Goal: Task Accomplishment & Management: Complete application form

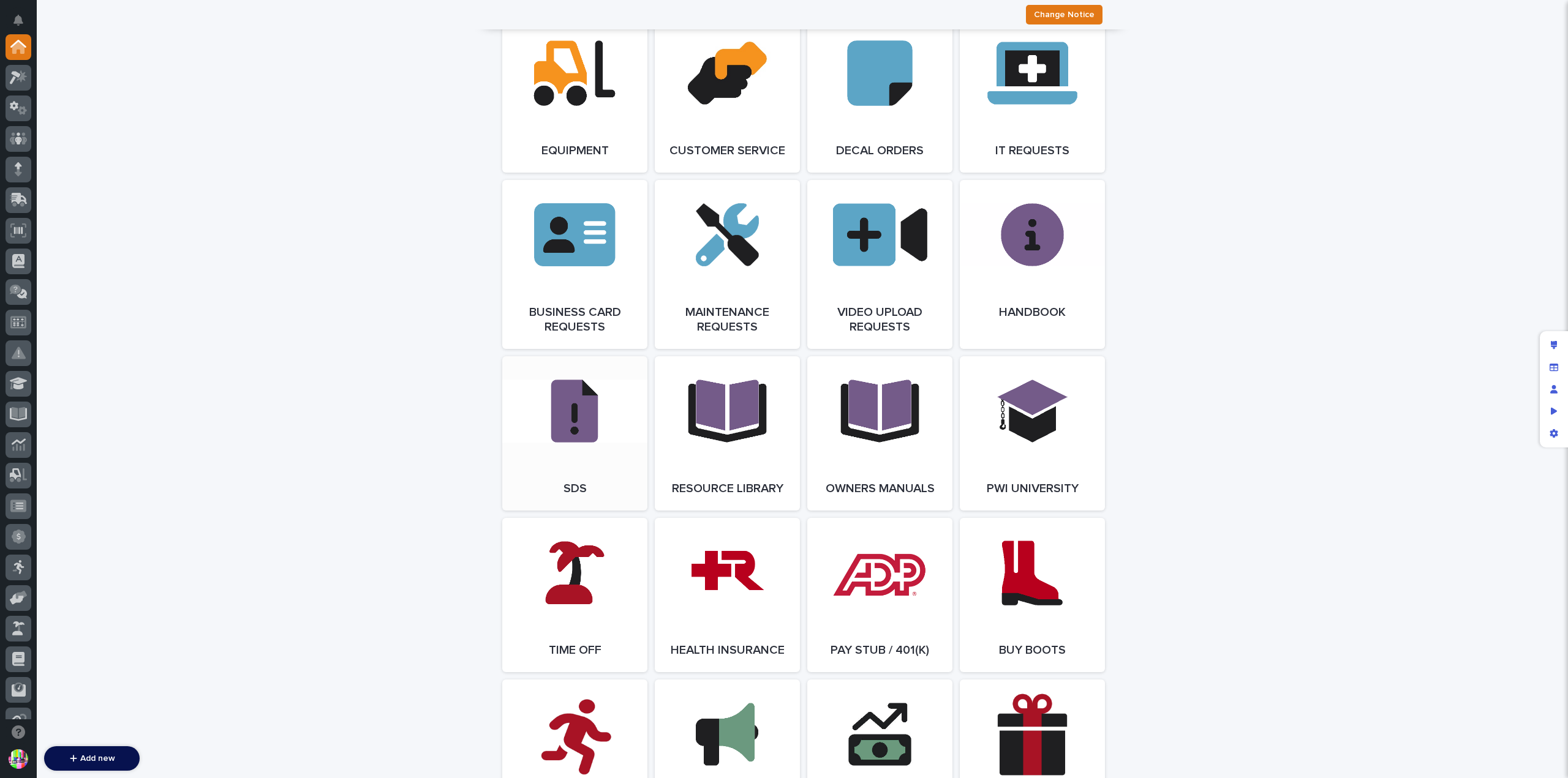
scroll to position [1714, 0]
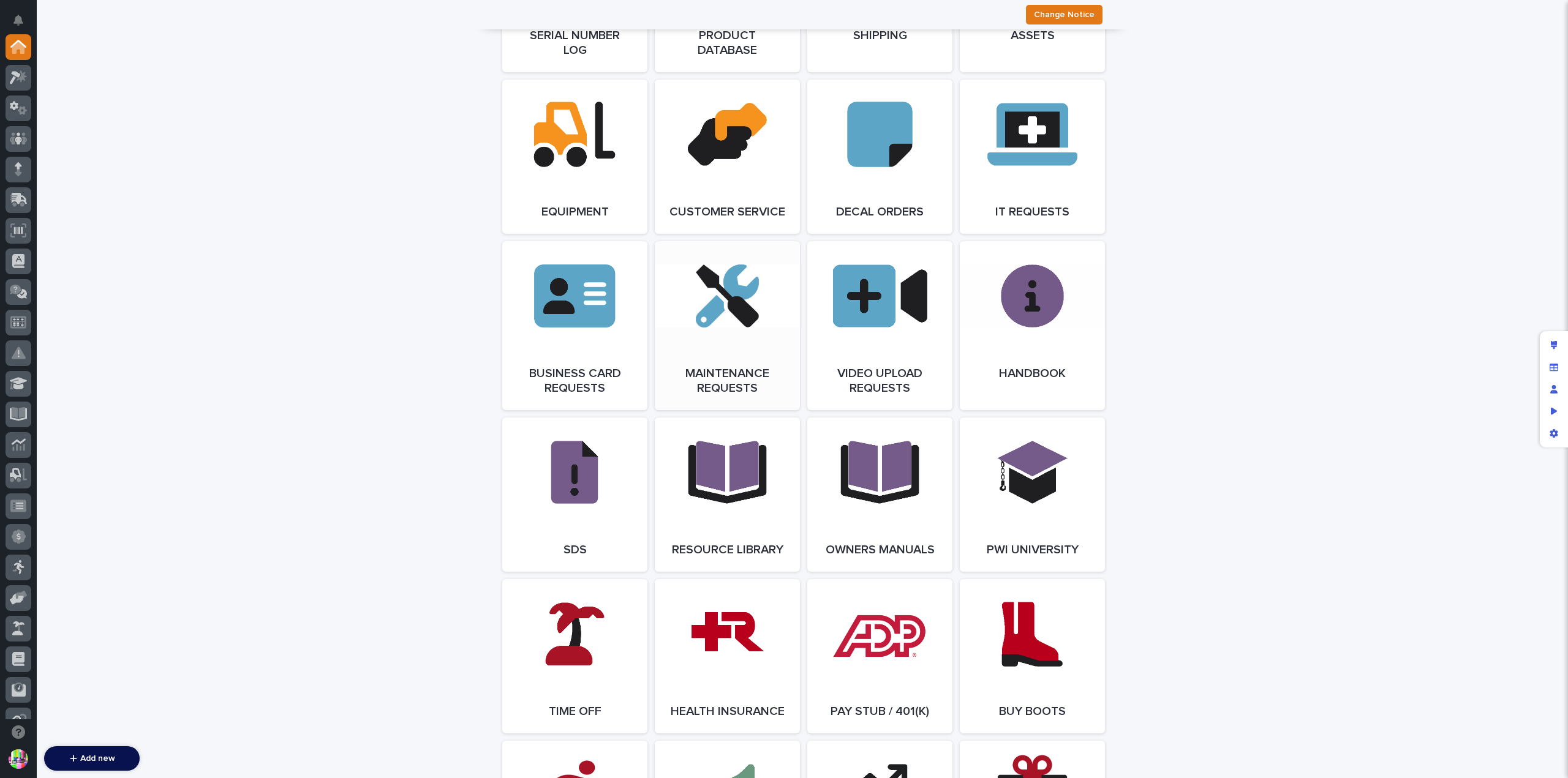
click at [724, 322] on link "Open Link" at bounding box center [727, 326] width 145 height 169
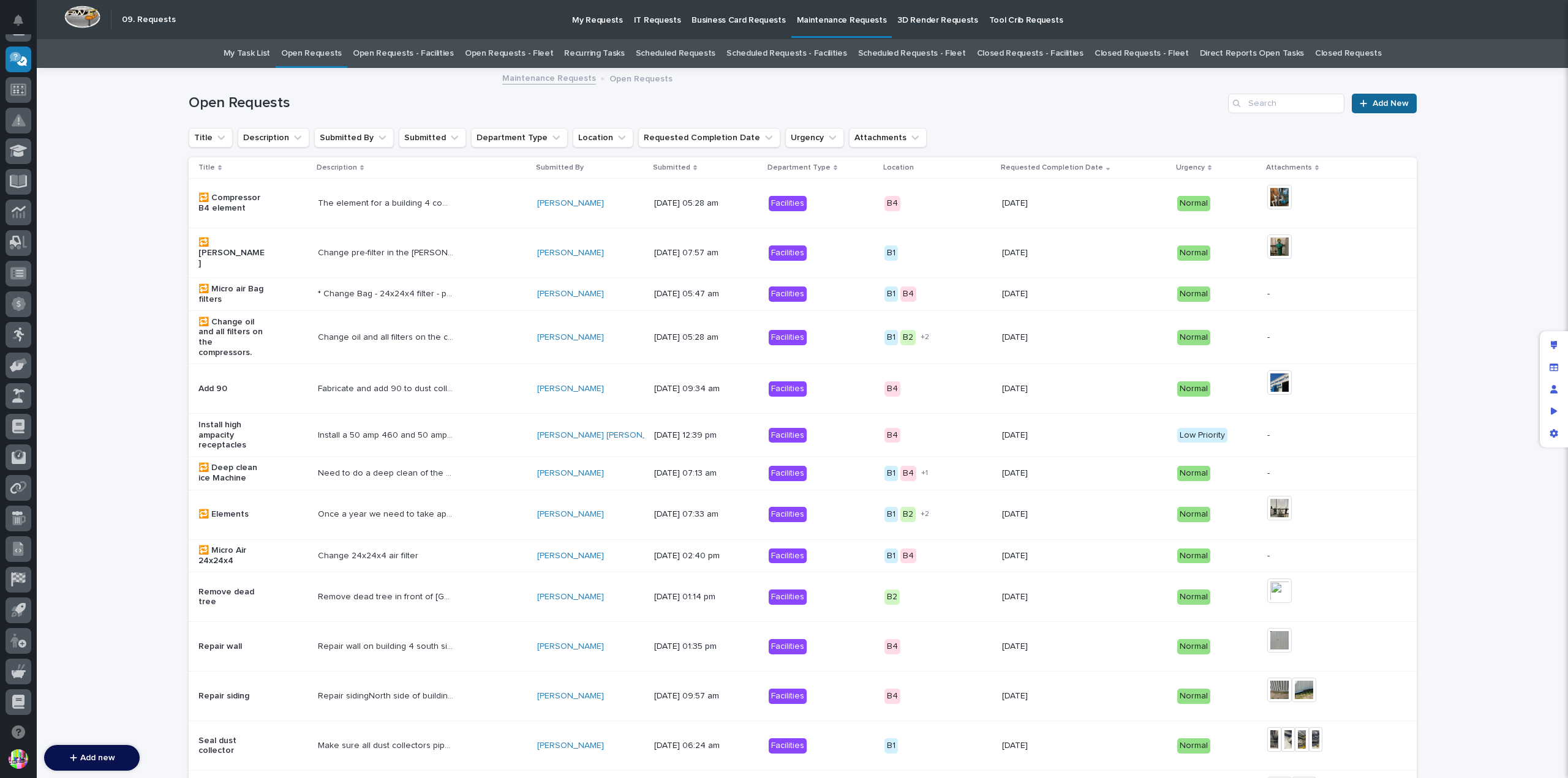
click at [1373, 103] on span "Add New" at bounding box center [1390, 103] width 36 height 9
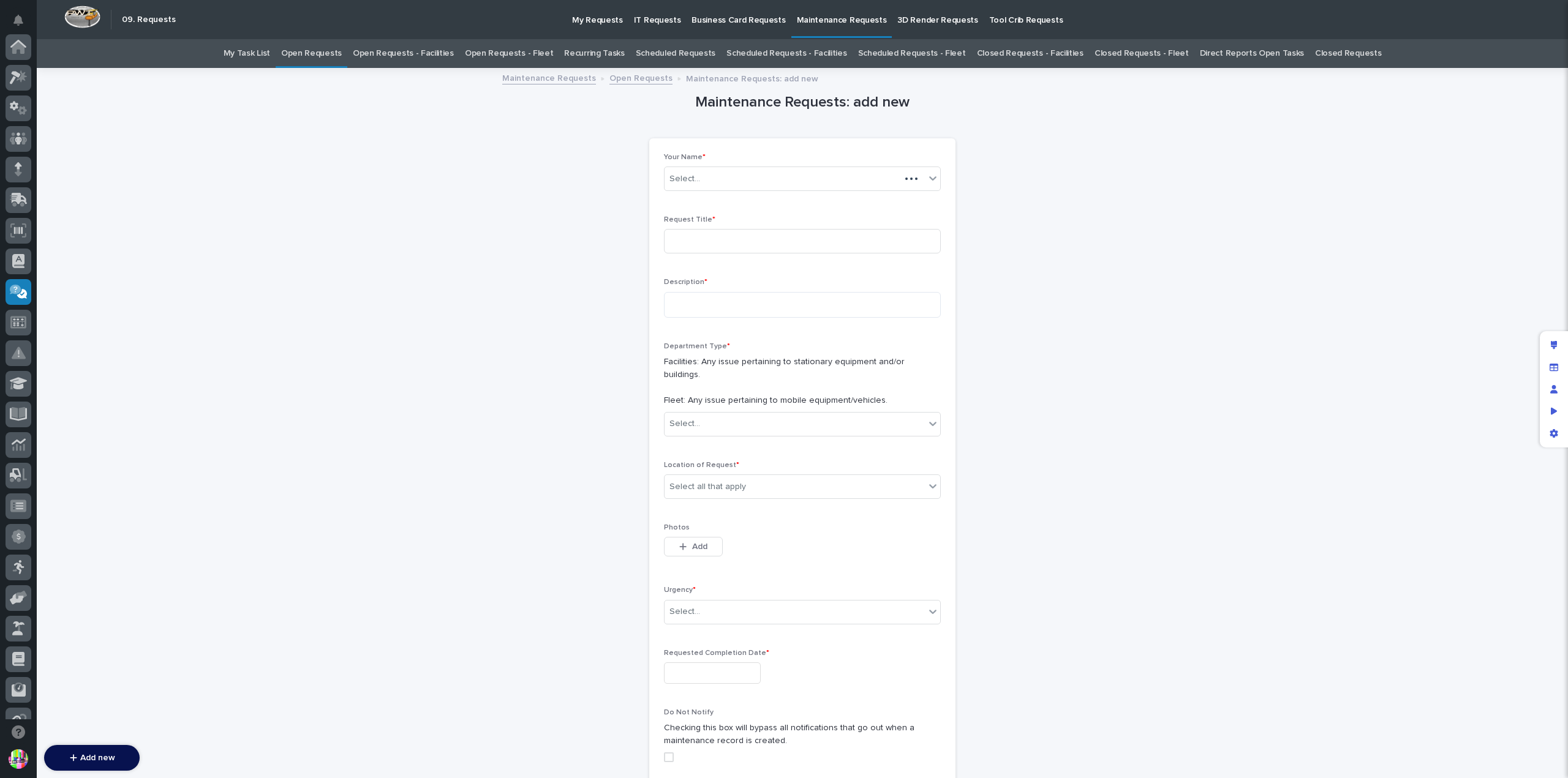
scroll to position [233, 0]
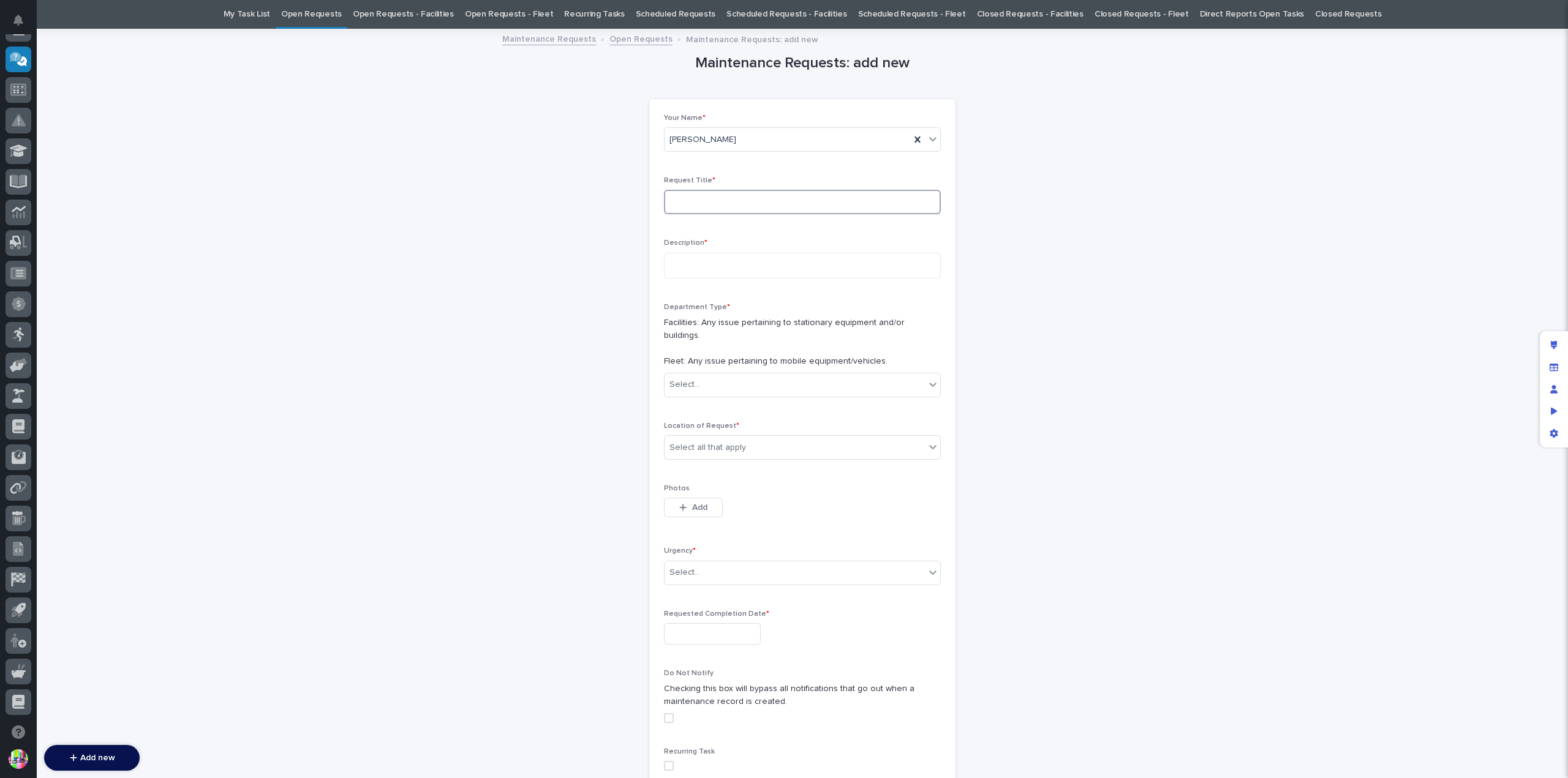
click at [761, 210] on input at bounding box center [803, 202] width 277 height 24
type input "B"
type input "Bld 4 Office hall light out"
click at [780, 260] on textarea at bounding box center [803, 265] width 277 height 26
type textarea "**********"
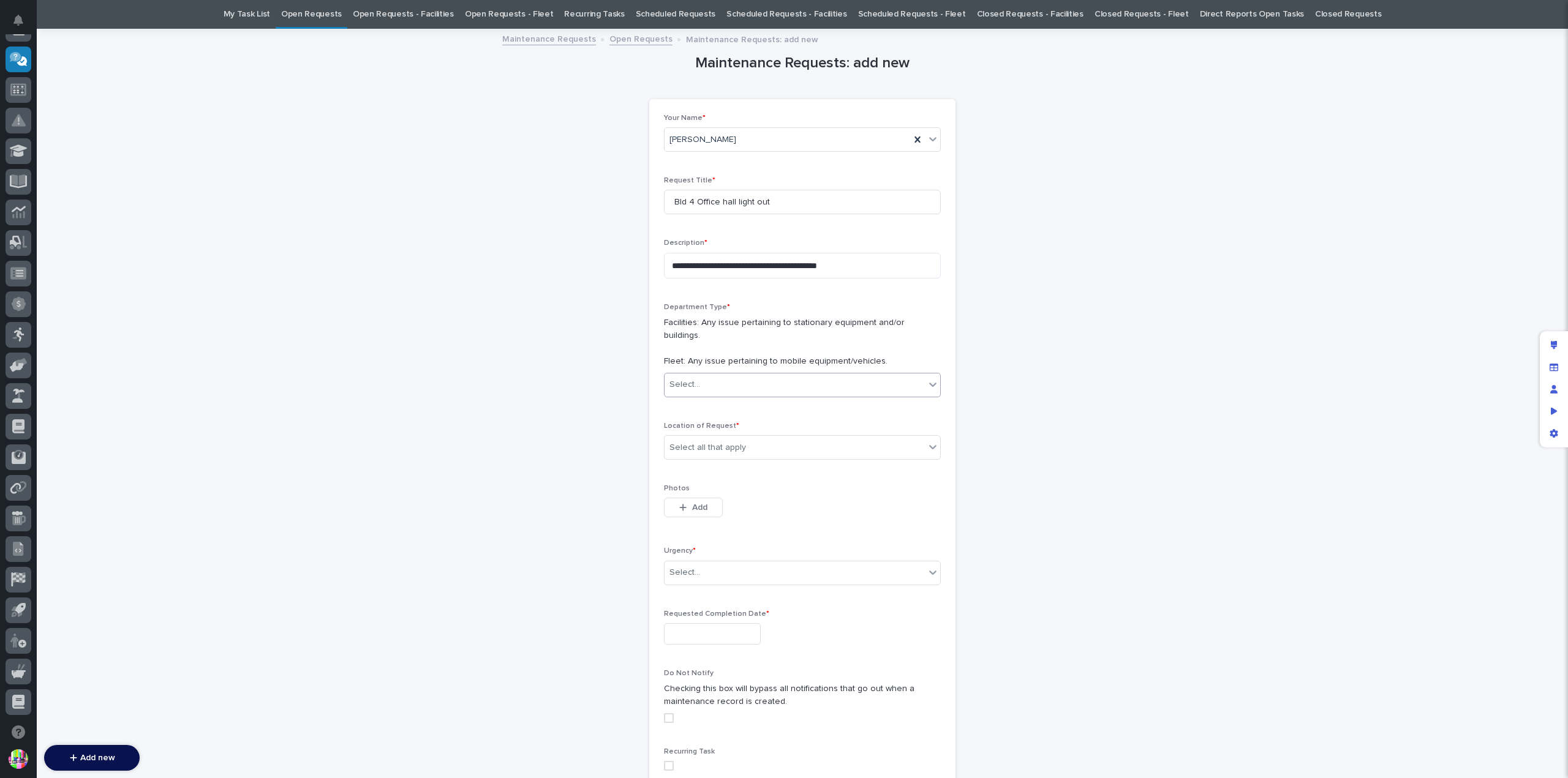
click at [781, 375] on div "Select..." at bounding box center [794, 385] width 260 height 20
click at [744, 392] on div "Facilities" at bounding box center [797, 394] width 276 height 22
click at [747, 438] on div "Select all that apply" at bounding box center [794, 448] width 260 height 20
click at [697, 519] on div "B4" at bounding box center [797, 521] width 276 height 22
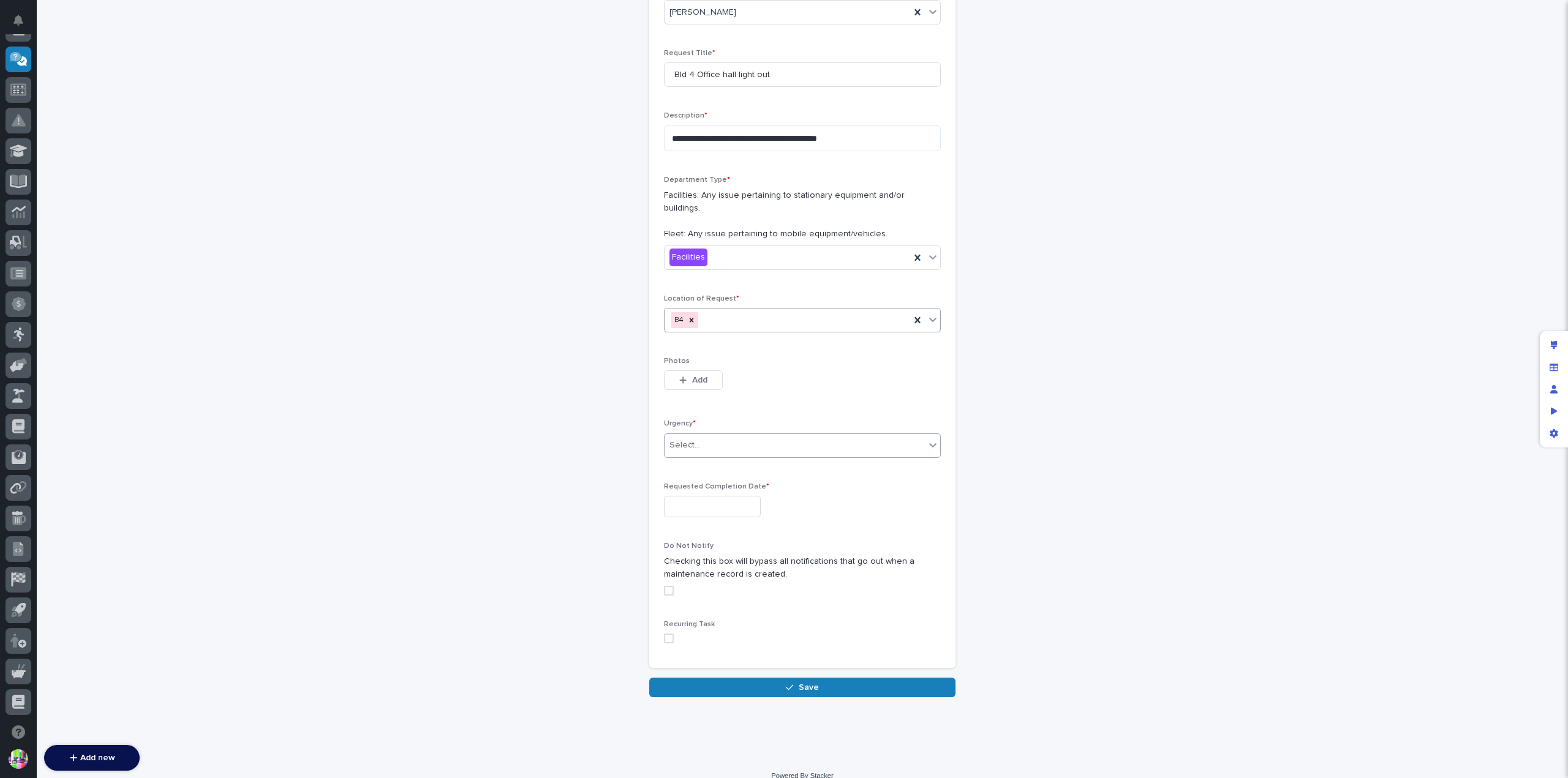
click at [725, 436] on div "Select..." at bounding box center [794, 446] width 260 height 20
click at [684, 473] on div "Hot" at bounding box center [797, 475] width 276 height 22
click at [749, 496] on input "text" at bounding box center [712, 507] width 97 height 22
click at [719, 372] on div "11" at bounding box center [724, 372] width 16 height 16
type input "**********"
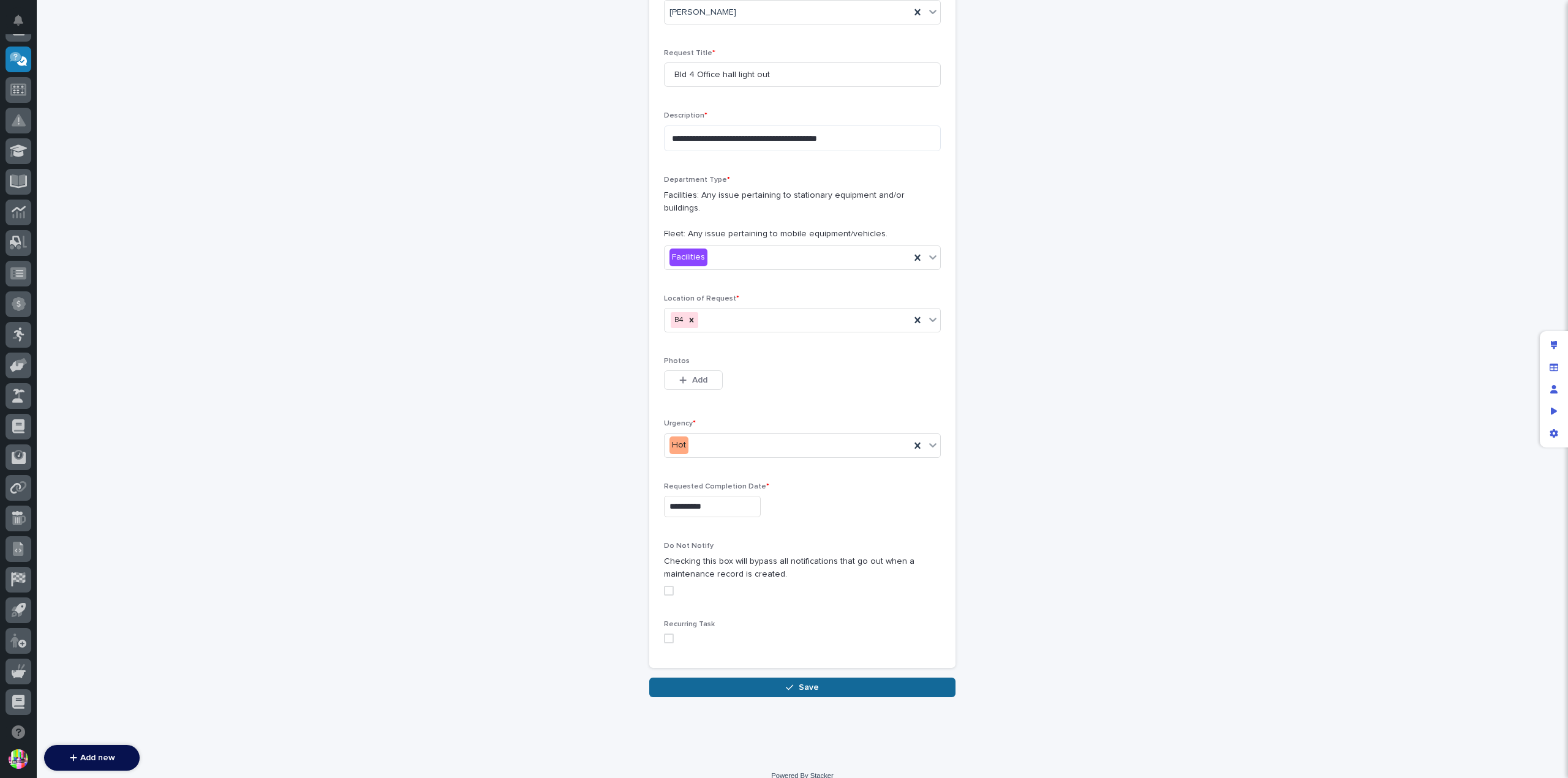
click at [800, 682] on span "Save" at bounding box center [809, 688] width 20 height 11
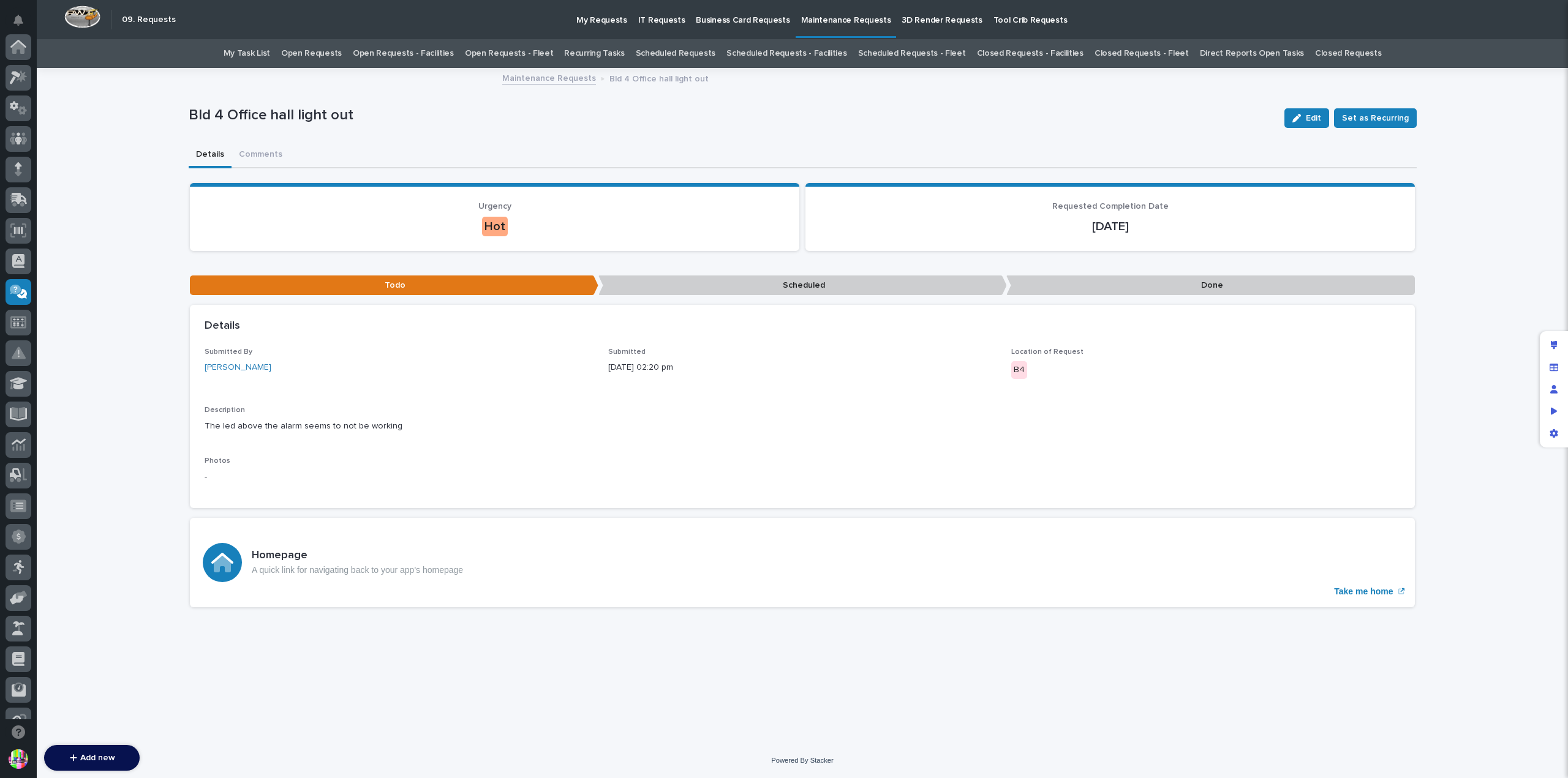
scroll to position [233, 0]
